Goal: Task Accomplishment & Management: Use online tool/utility

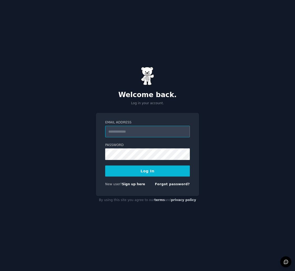
click at [119, 133] on input "Email Address" at bounding box center [147, 132] width 85 height 12
type input "**********"
click at [174, 171] on button "Log In" at bounding box center [147, 170] width 85 height 11
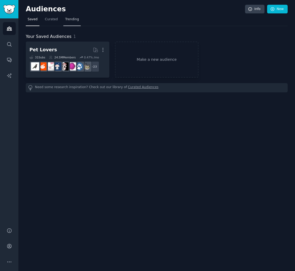
click at [65, 22] on link "Trending" at bounding box center [71, 20] width 17 height 11
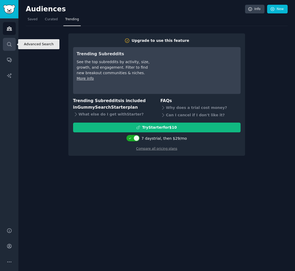
click at [12, 42] on icon "Sidebar" at bounding box center [10, 45] width 6 height 6
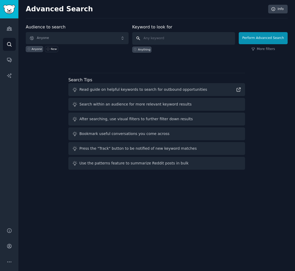
click at [160, 41] on input "text" at bounding box center [183, 38] width 103 height 13
type input "weight lose"
click at [264, 37] on button "Perform Advanced Search" at bounding box center [263, 38] width 49 height 12
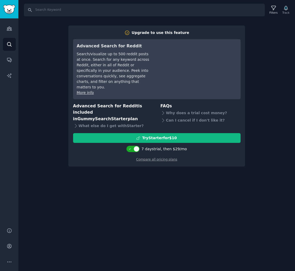
click at [262, 31] on div "Search Filters Track Upgrade to use this feature Advanced Search for Reddit Sea…" at bounding box center [156, 135] width 277 height 271
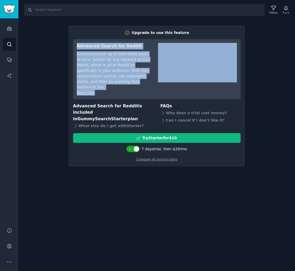
drag, startPoint x: 270, startPoint y: 43, endPoint x: 266, endPoint y: 53, distance: 11.1
click at [270, 46] on div "Search Filters Track Upgrade to use this feature Advanced Search for Reddit Sea…" at bounding box center [156, 135] width 277 height 271
click at [239, 39] on div "Advanced Search for Reddit Search/visualize up to 500 reddit posts at once. Sea…" at bounding box center [156, 69] width 167 height 60
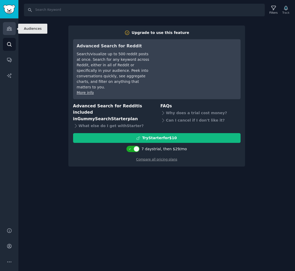
click at [8, 28] on icon "Sidebar" at bounding box center [9, 29] width 5 height 4
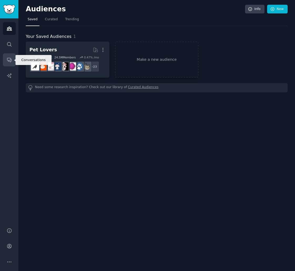
click at [10, 62] on icon "Sidebar" at bounding box center [10, 60] width 6 height 6
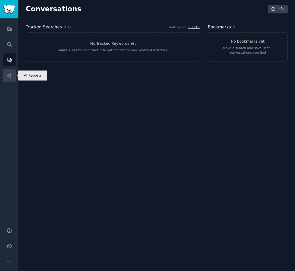
click at [10, 79] on link "AI Reports" at bounding box center [9, 75] width 13 height 13
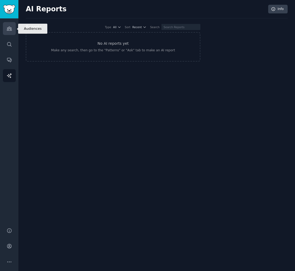
click at [8, 26] on icon "Sidebar" at bounding box center [10, 29] width 6 height 6
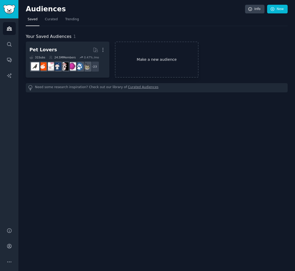
click at [146, 53] on link "Make a new audience" at bounding box center [157, 60] width 84 height 36
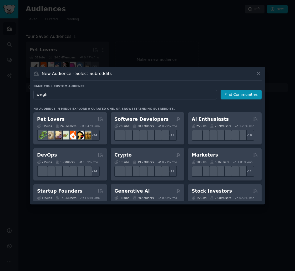
type input "weight"
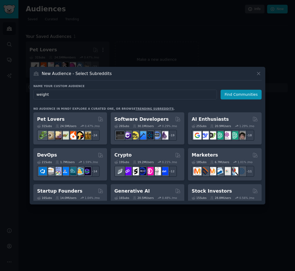
click button "Find Communities" at bounding box center [241, 95] width 41 height 10
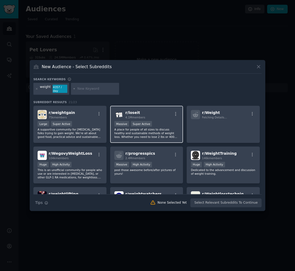
click at [165, 115] on div "r/ loseit 4.1M members" at bounding box center [146, 114] width 65 height 9
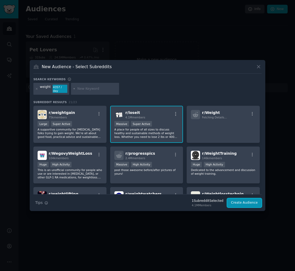
drag, startPoint x: 240, startPoint y: 202, endPoint x: 243, endPoint y: 201, distance: 3.8
click at [241, 202] on button "Create Audience" at bounding box center [244, 202] width 35 height 9
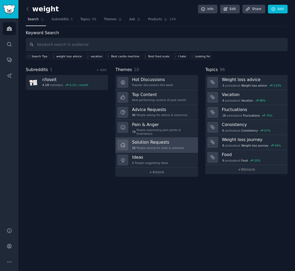
click at [176, 139] on h3 "Solution Requests" at bounding box center [158, 142] width 52 height 6
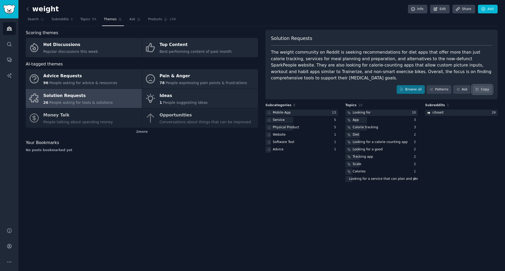
click at [295, 90] on button "Copy" at bounding box center [482, 89] width 20 height 9
